Goal: Task Accomplishment & Management: Use online tool/utility

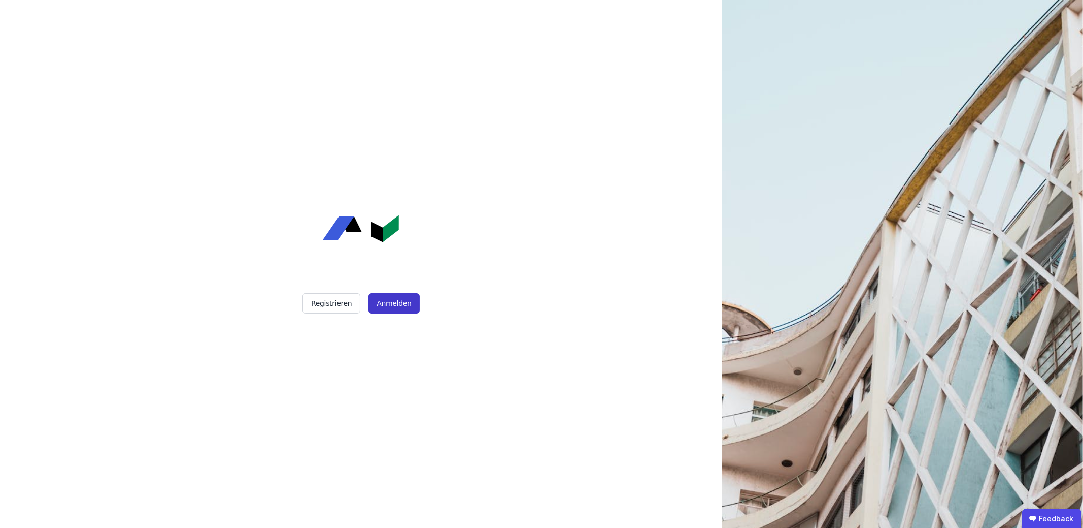
click at [381, 308] on button "Anmelden" at bounding box center [394, 303] width 51 height 20
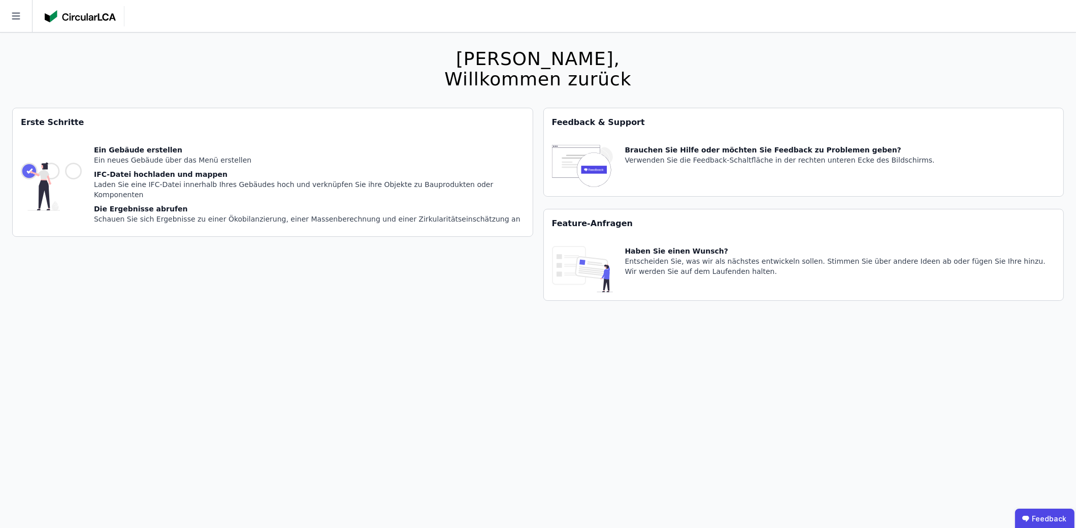
click at [23, 6] on icon at bounding box center [16, 16] width 32 height 32
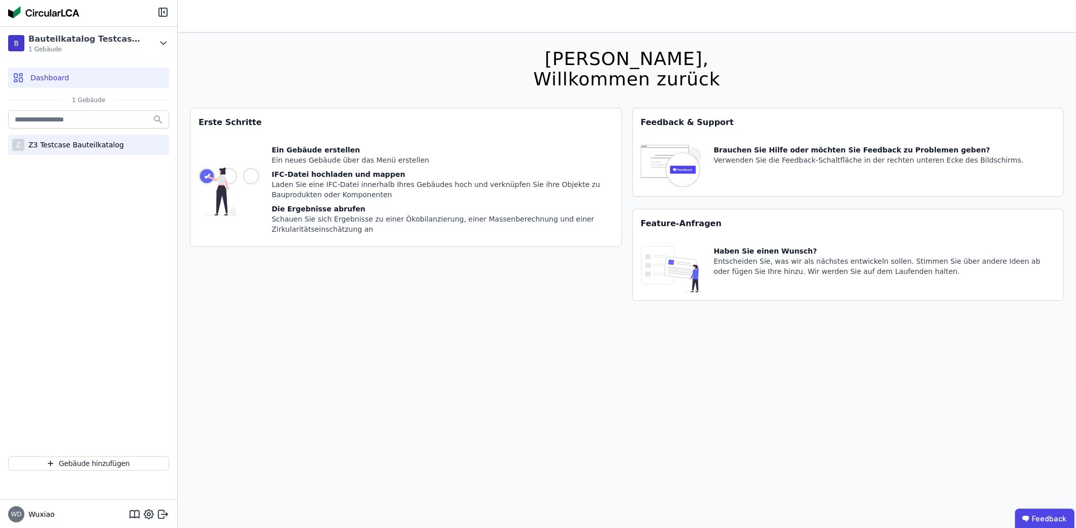
click at [52, 145] on div "Z3 Testcase Bauteilkatalog" at bounding box center [74, 145] width 100 height 10
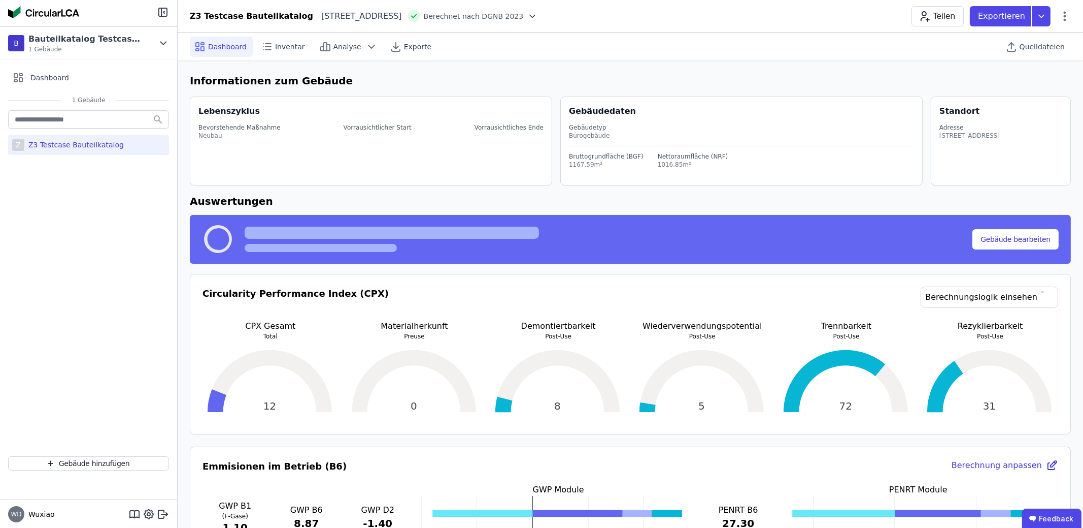
select select "*"
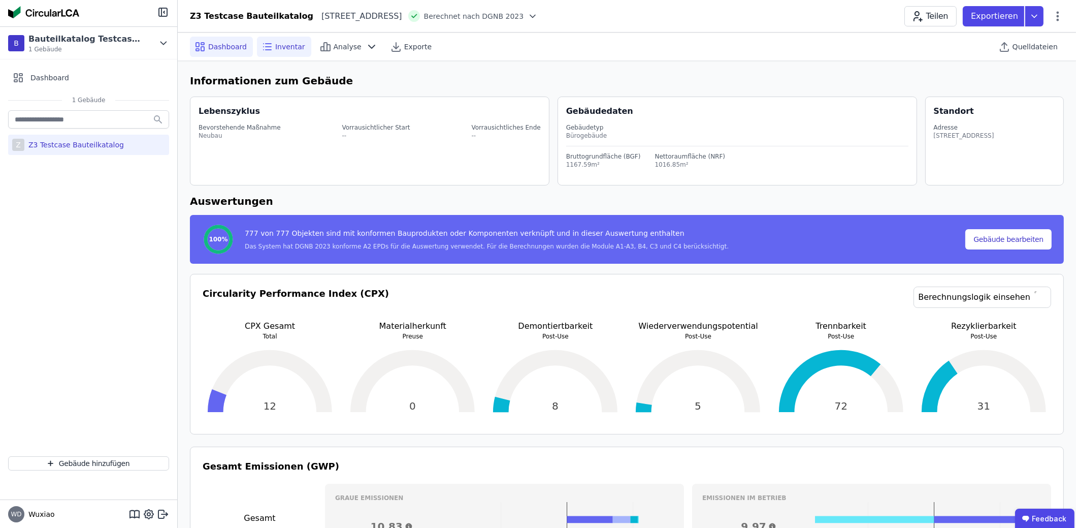
click at [279, 51] on span "Inventar" at bounding box center [290, 47] width 30 height 10
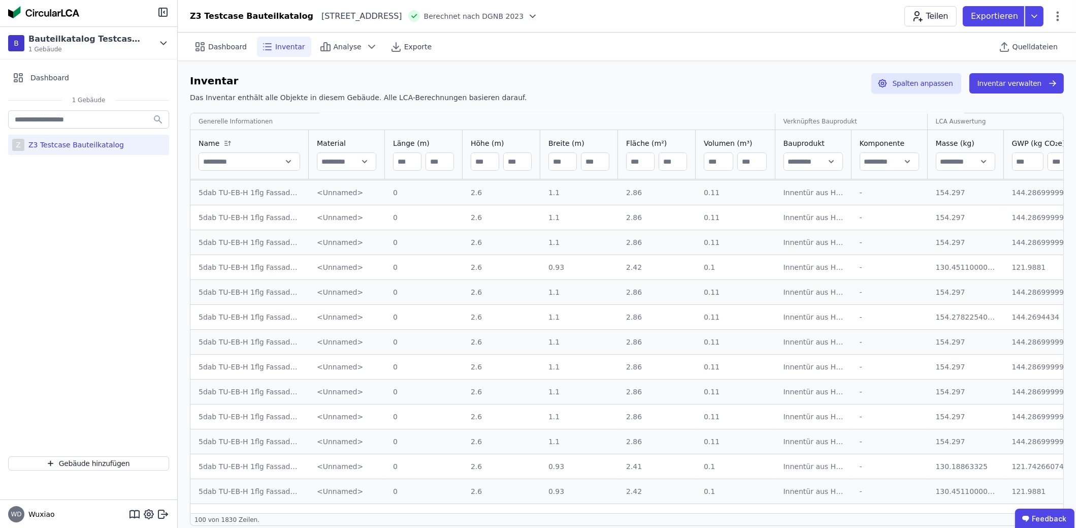
scroll to position [101, 0]
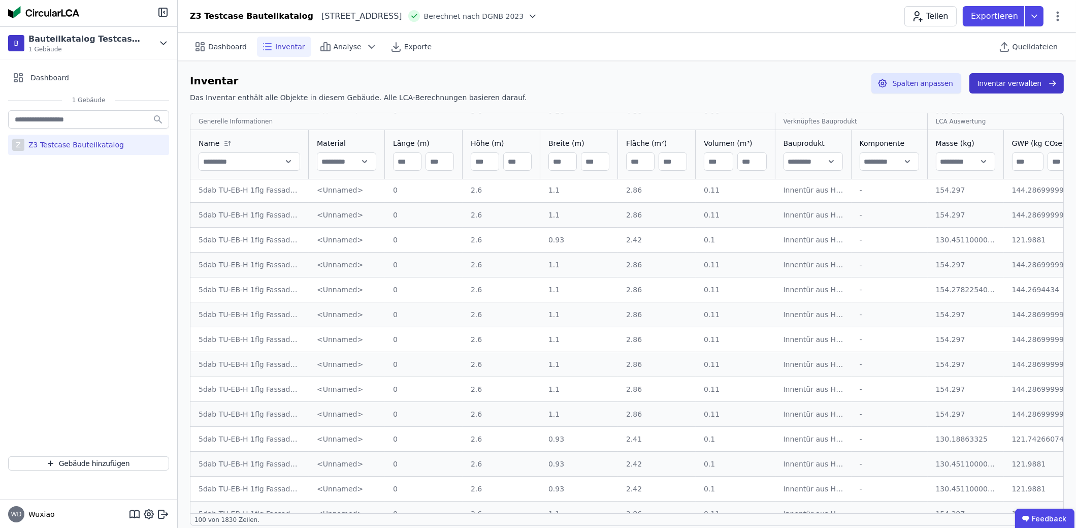
click at [1008, 80] on button "Inventar verwalten" at bounding box center [1016, 83] width 94 height 20
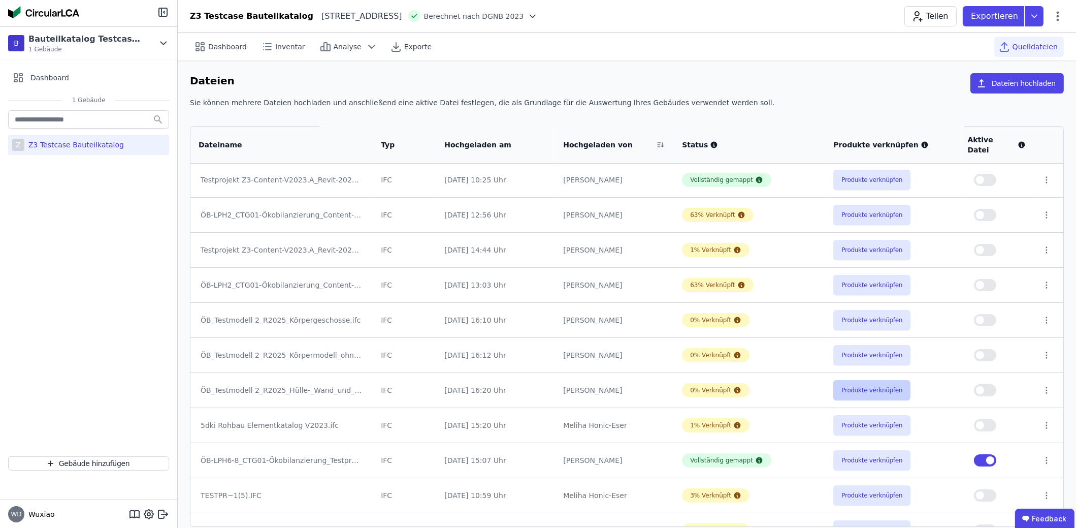
scroll to position [150, 0]
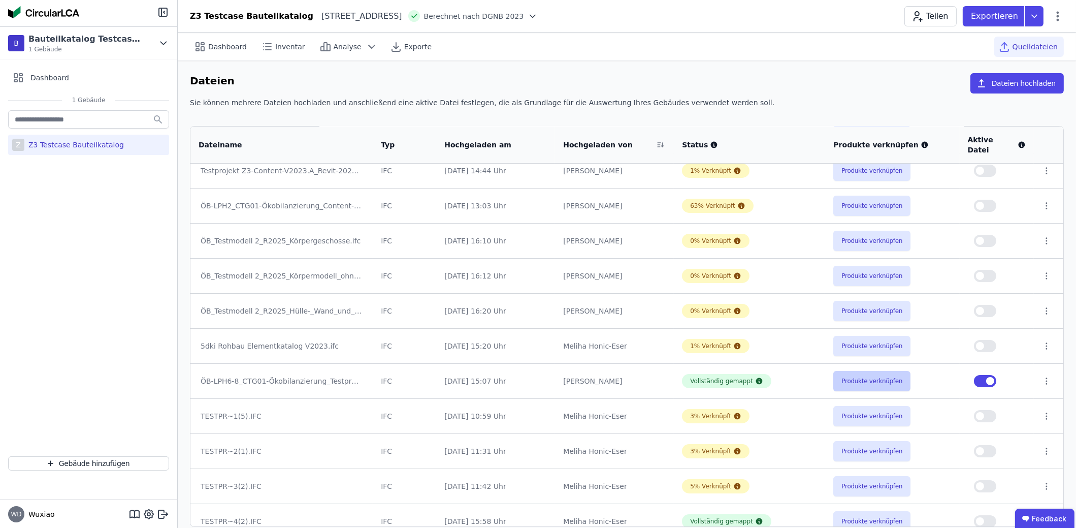
click at [874, 375] on button "Produkte verknüpfen" at bounding box center [871, 381] width 77 height 20
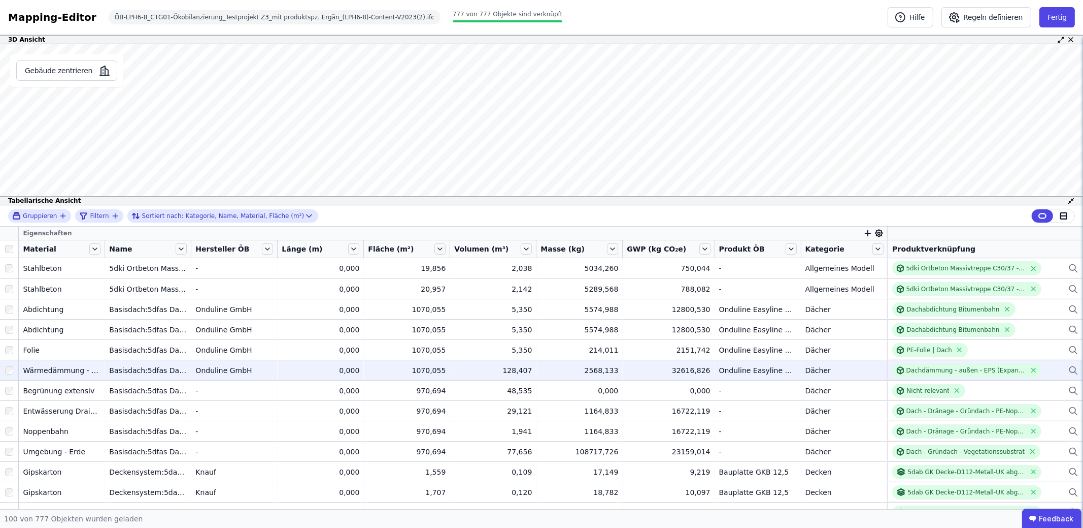
click at [76, 370] on div "Wärmedämmung - hart" at bounding box center [62, 370] width 78 height 10
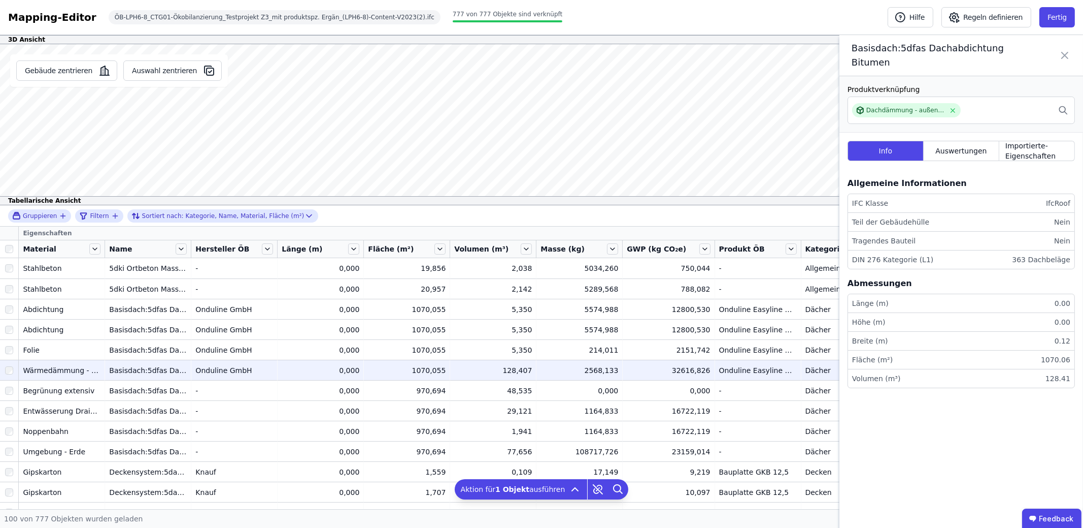
click at [10, 378] on div at bounding box center [9, 370] width 18 height 18
click at [538, 490] on span "Aktion für 2 Objekte ausführen" at bounding box center [512, 489] width 109 height 10
click at [662, 518] on div "100 von 777 Objekten wurden geladen" at bounding box center [541, 518] width 1083 height 19
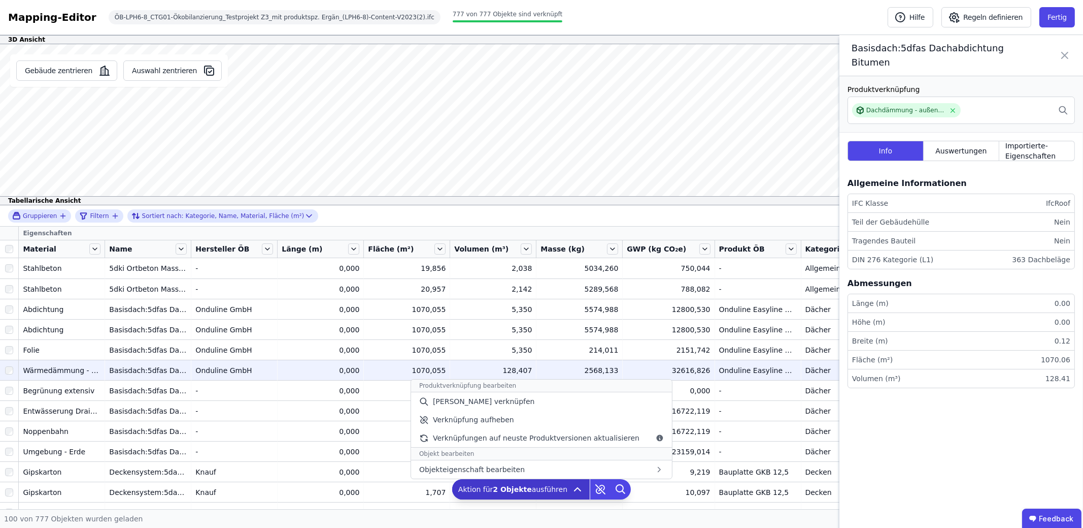
click at [575, 488] on icon at bounding box center [578, 488] width 6 height 3
click at [657, 437] on icon at bounding box center [660, 438] width 7 height 7
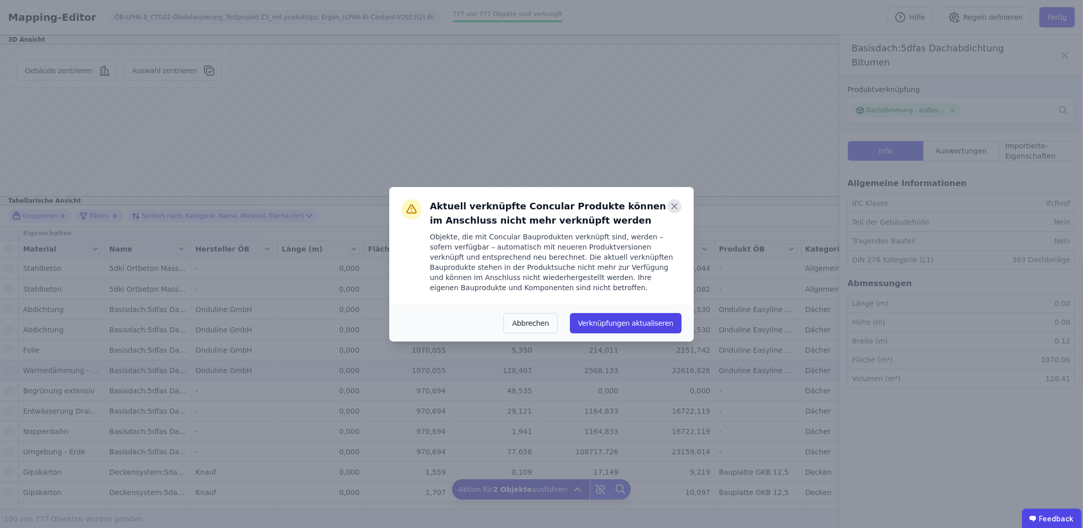
click at [676, 204] on icon at bounding box center [674, 206] width 5 height 5
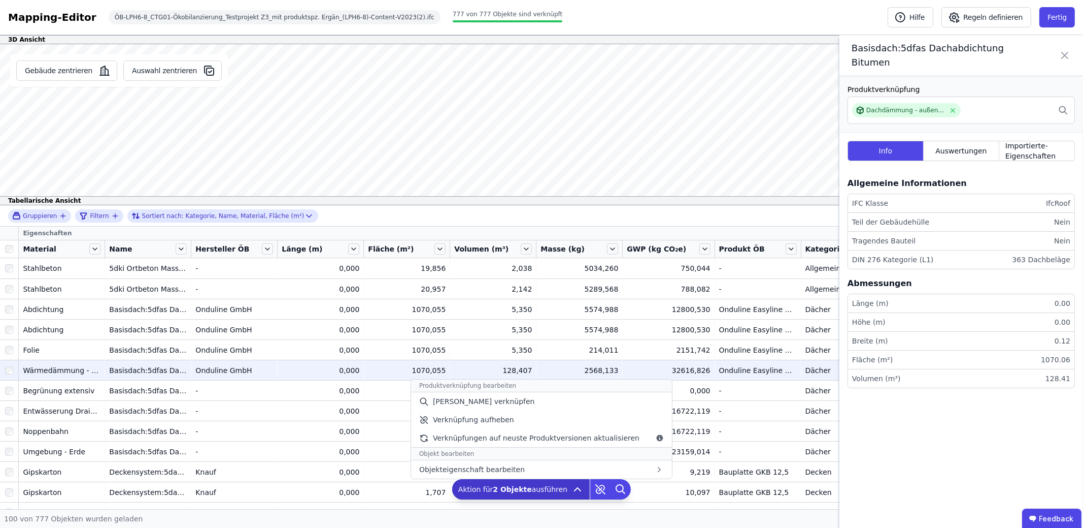
click at [560, 490] on span "Aktion für 2 Objekte ausführen" at bounding box center [512, 489] width 109 height 10
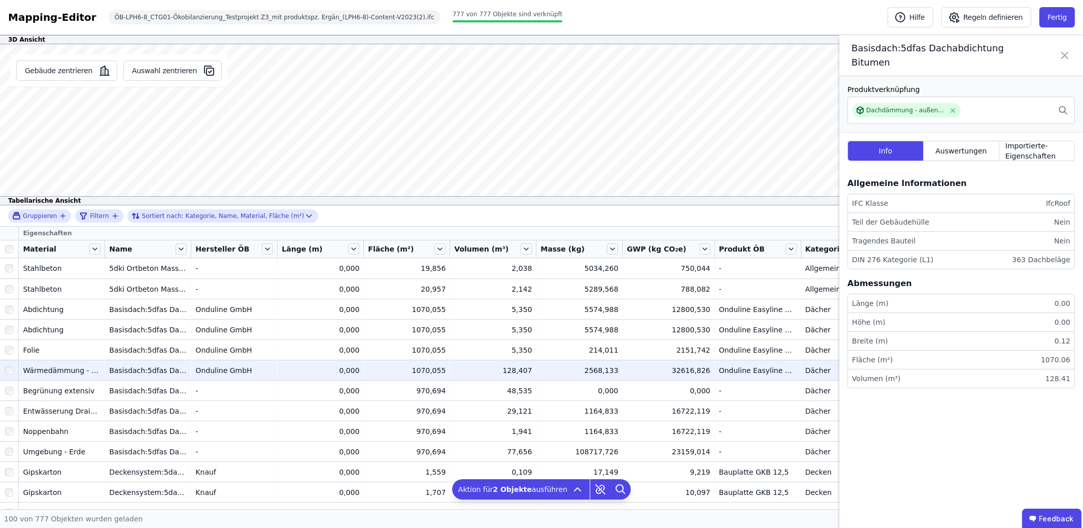
click at [1060, 48] on icon at bounding box center [1065, 55] width 12 height 28
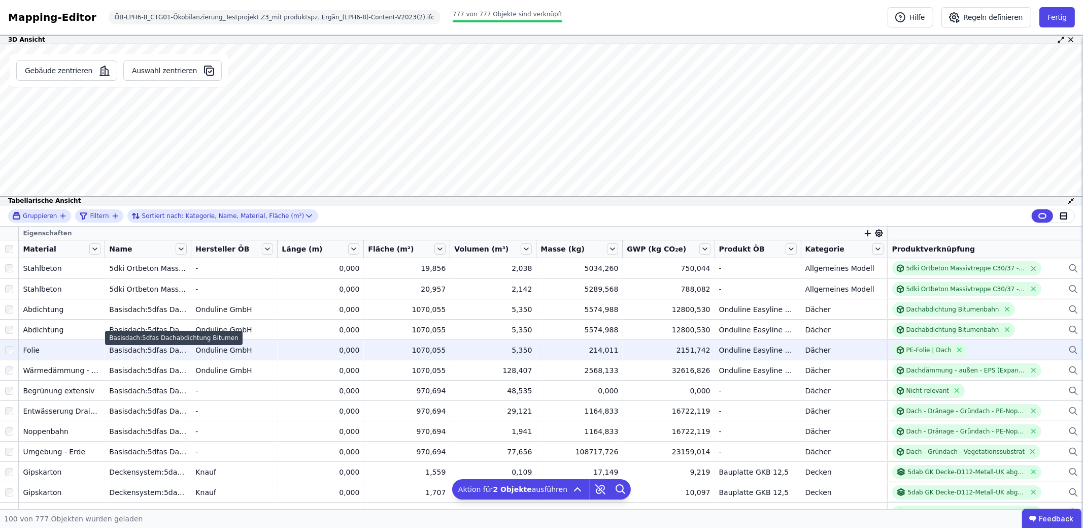
click at [155, 357] on td "Basisdach:5dfas Dachabdichtung Bitumen Basisdach:5dfas Dachabdichtung Bitumen" at bounding box center [148, 349] width 86 height 20
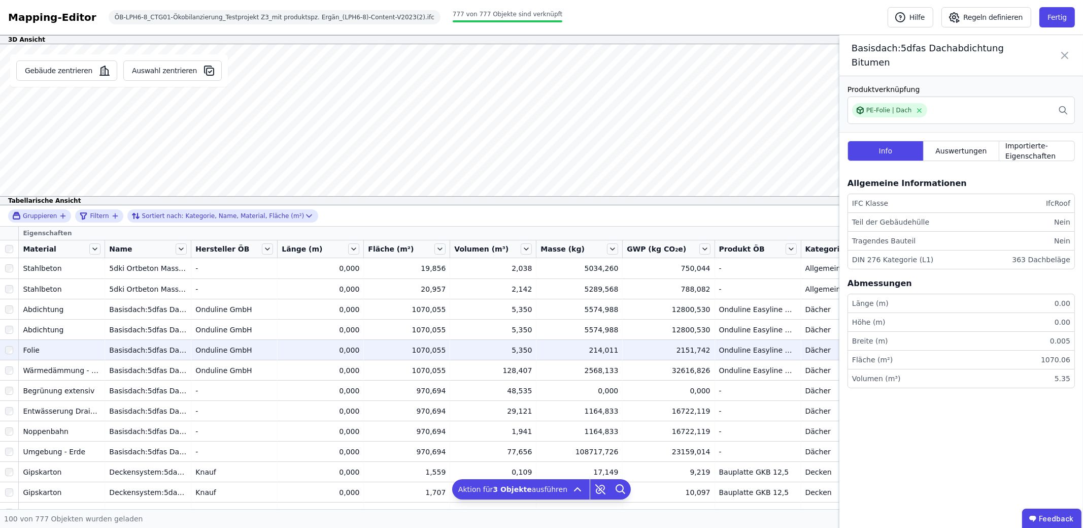
click at [1068, 50] on icon at bounding box center [1065, 55] width 12 height 28
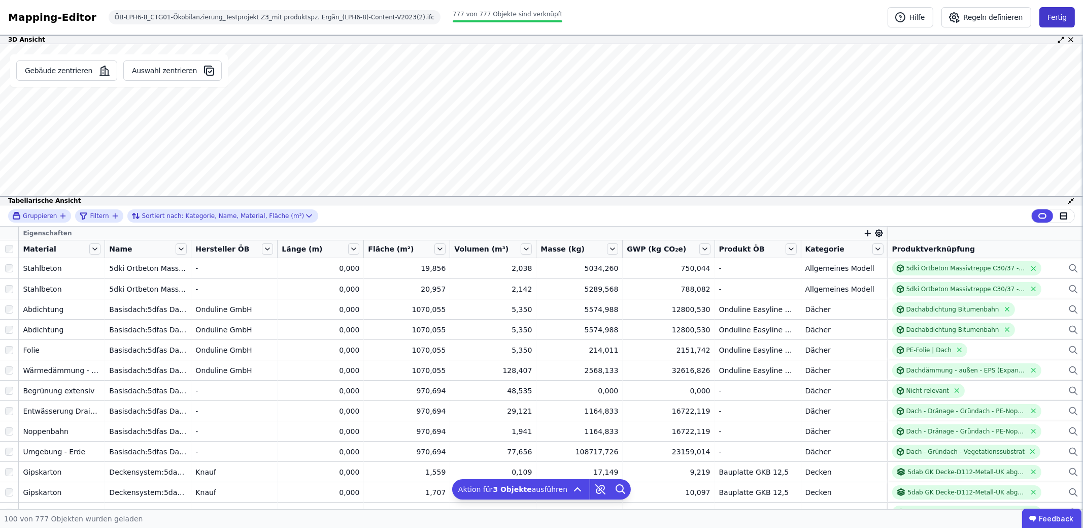
click at [1066, 16] on button "Fertig" at bounding box center [1058, 17] width 36 height 20
